Goal: Task Accomplishment & Management: Manage account settings

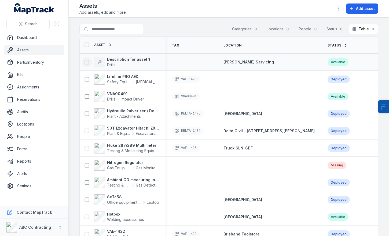
click at [87, 63] on icon at bounding box center [86, 61] width 5 height 5
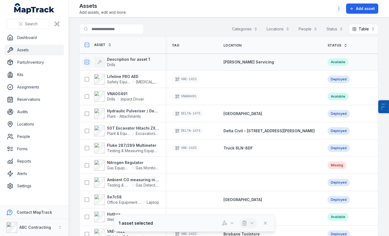
click at [242, 225] on icon "button" at bounding box center [244, 222] width 5 height 5
click at [252, 202] on div "Delete" at bounding box center [248, 199] width 60 height 10
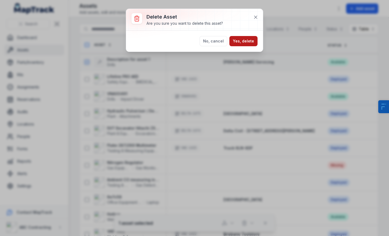
click at [249, 43] on button "Yes, delete" at bounding box center [244, 41] width 28 height 10
click at [249, 42] on button "Yes, delete" at bounding box center [244, 41] width 28 height 10
click at [241, 43] on button "Yes, delete" at bounding box center [244, 41] width 28 height 10
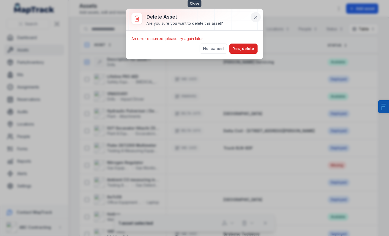
click at [257, 20] on icon at bounding box center [255, 17] width 5 height 5
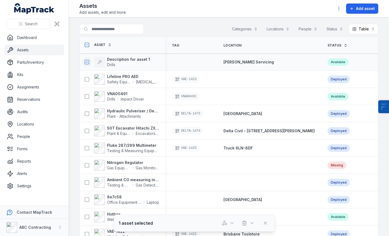
click at [262, 11] on div "Assets Add assets, edit and more. Add asset" at bounding box center [228, 8] width 299 height 13
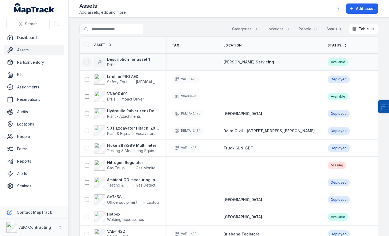
click at [87, 61] on icon at bounding box center [86, 61] width 5 height 5
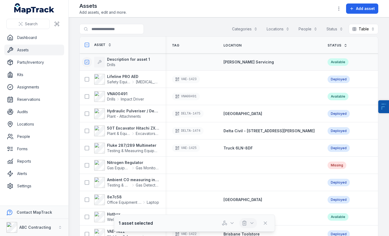
click at [252, 220] on button "button" at bounding box center [249, 223] width 18 height 10
click at [258, 200] on div "Delete" at bounding box center [248, 199] width 60 height 10
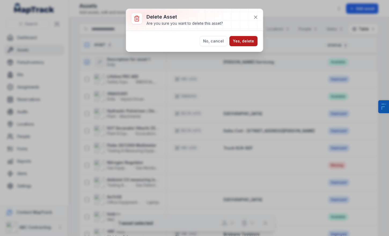
click at [241, 40] on button "Yes, delete" at bounding box center [244, 41] width 28 height 10
